Goal: Task Accomplishment & Management: Manage account settings

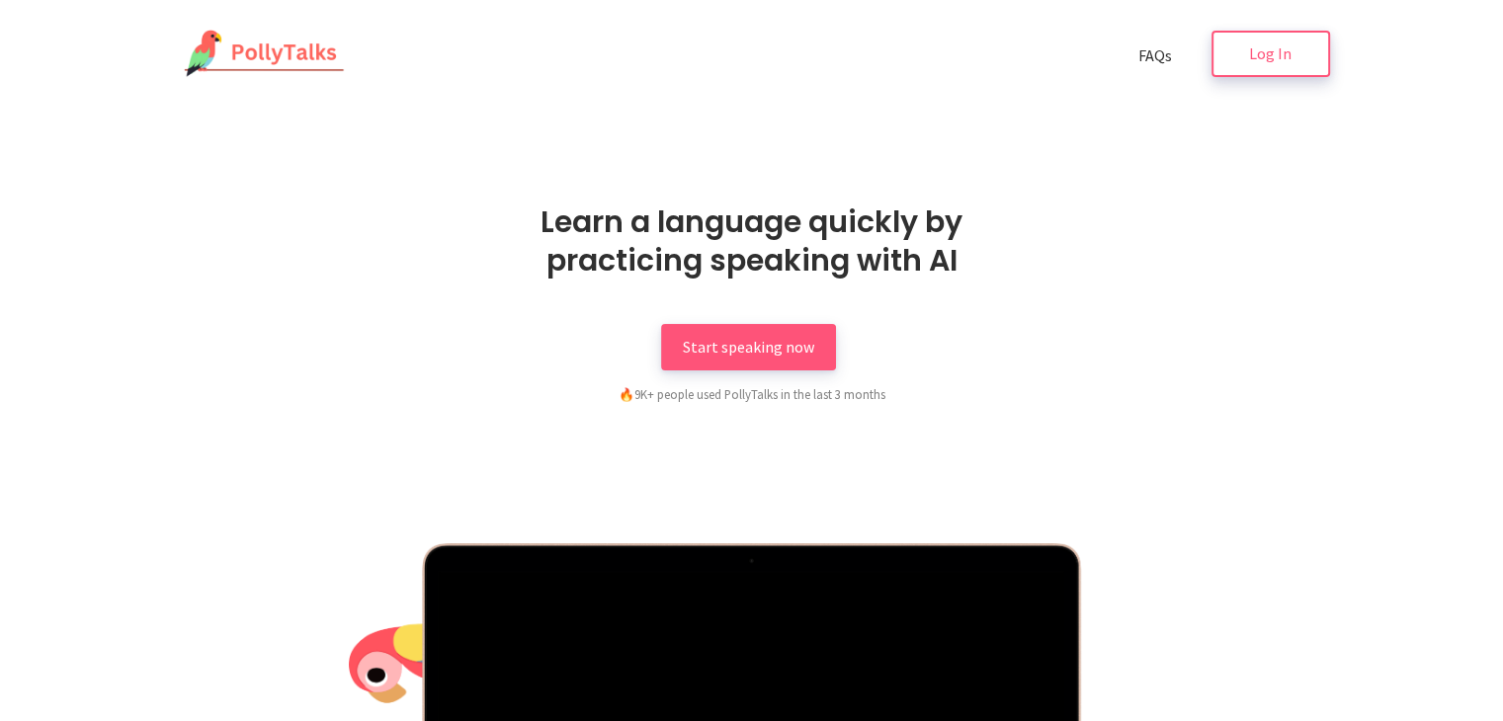
click at [1274, 46] on span "Log In" at bounding box center [1270, 53] width 42 height 20
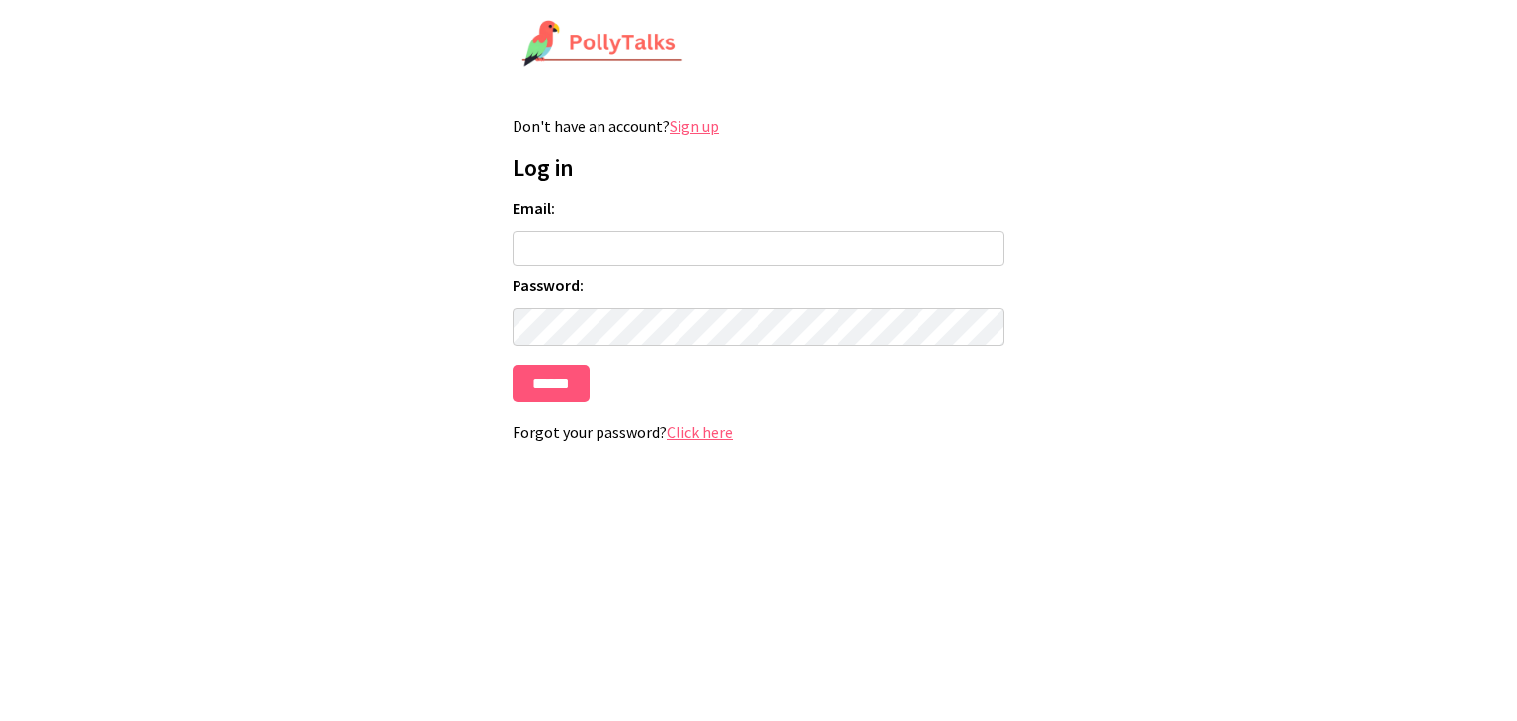
click at [715, 246] on input "Email:" at bounding box center [759, 248] width 492 height 35
type input "**********"
click at [513, 366] on input "******" at bounding box center [551, 384] width 77 height 37
